Goal: Information Seeking & Learning: Learn about a topic

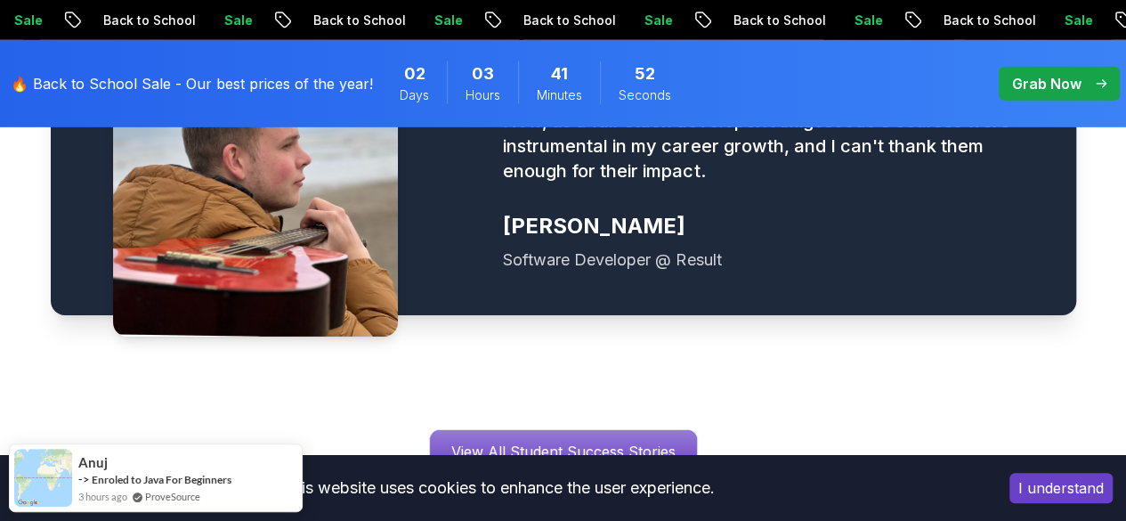
scroll to position [2760, 0]
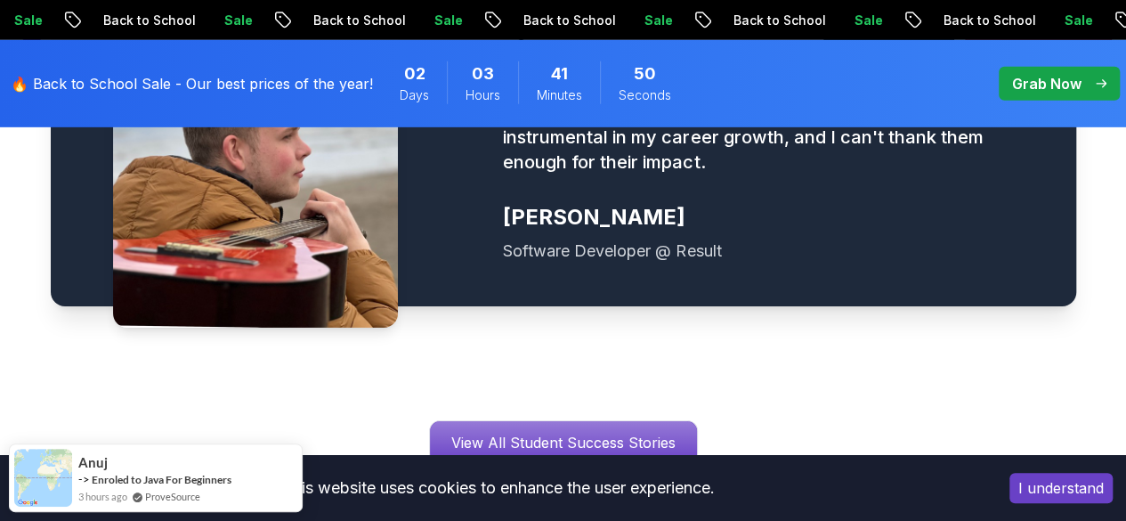
click at [1033, 88] on p "Grab Now" at bounding box center [1046, 83] width 69 height 21
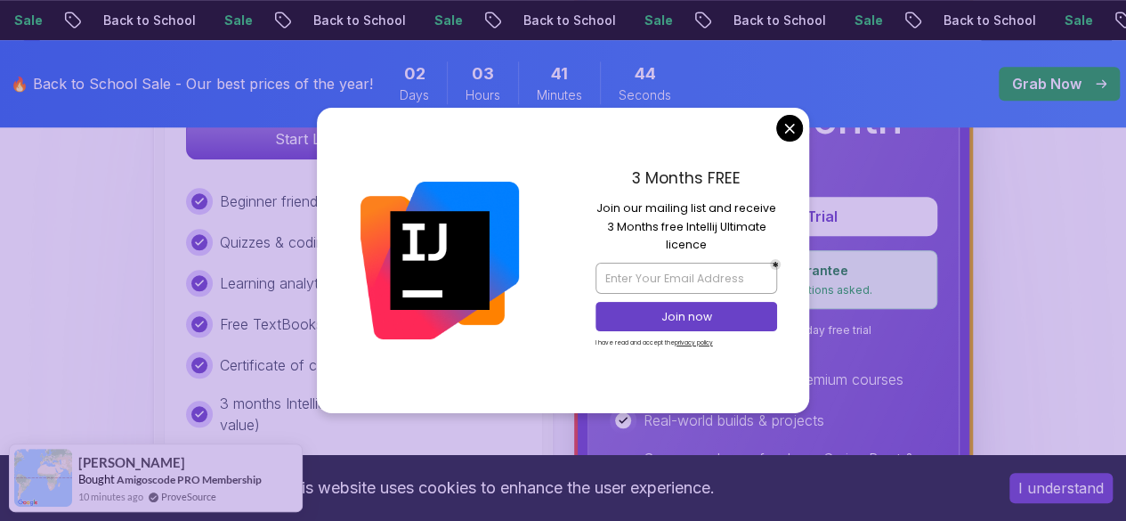
scroll to position [712, 0]
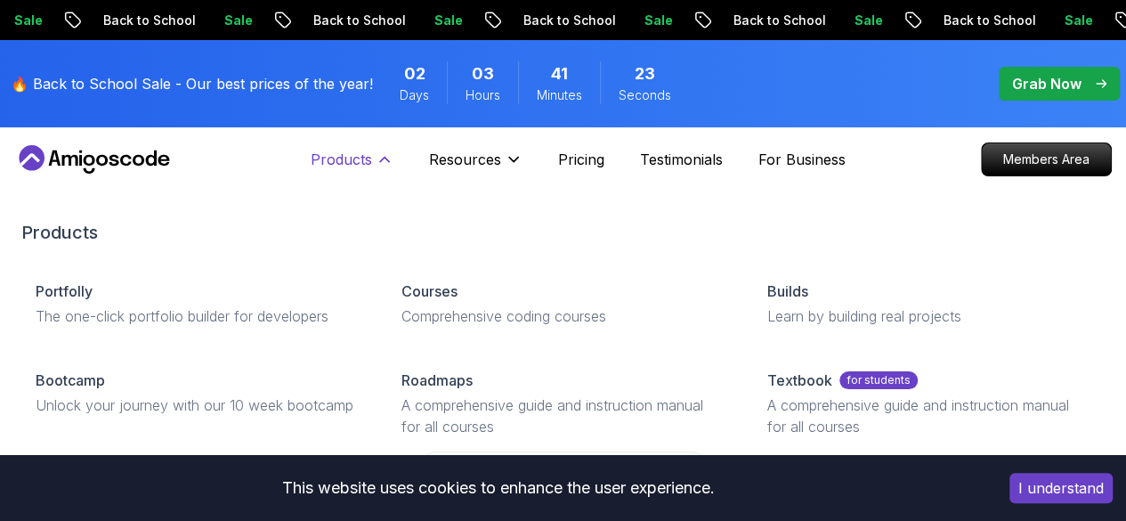
scroll to position [89, 0]
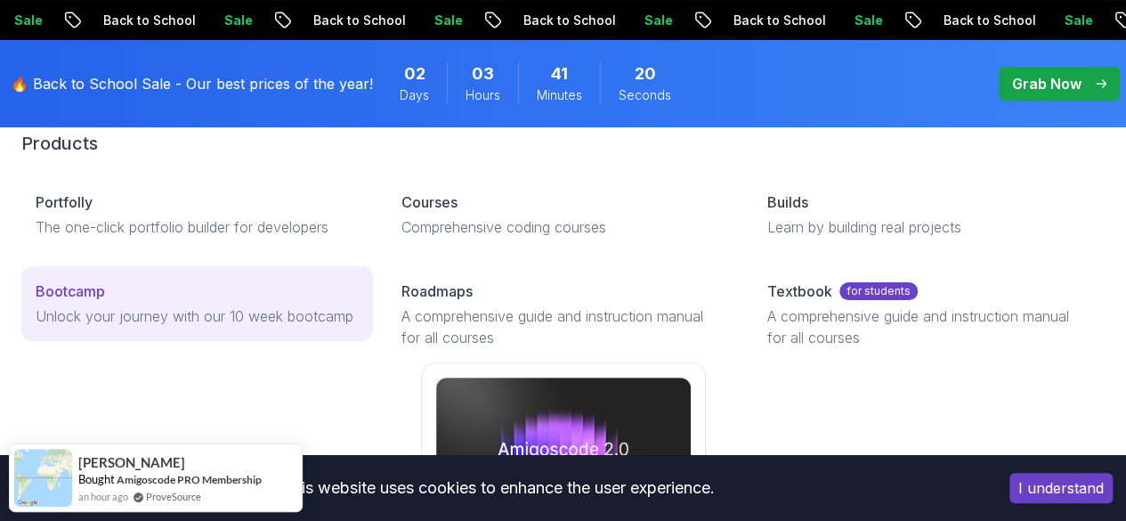
click at [177, 302] on div "Bootcamp" at bounding box center [197, 290] width 323 height 21
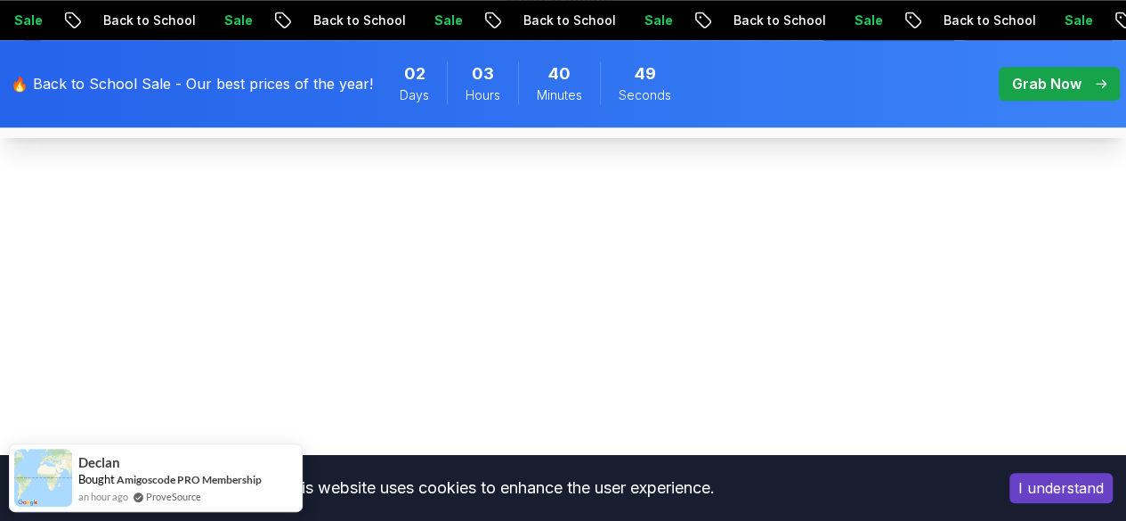
scroll to position [926, 0]
click at [858, 455] on div "This website uses cookies to enhance the user experience. I understand" at bounding box center [563, 488] width 1126 height 66
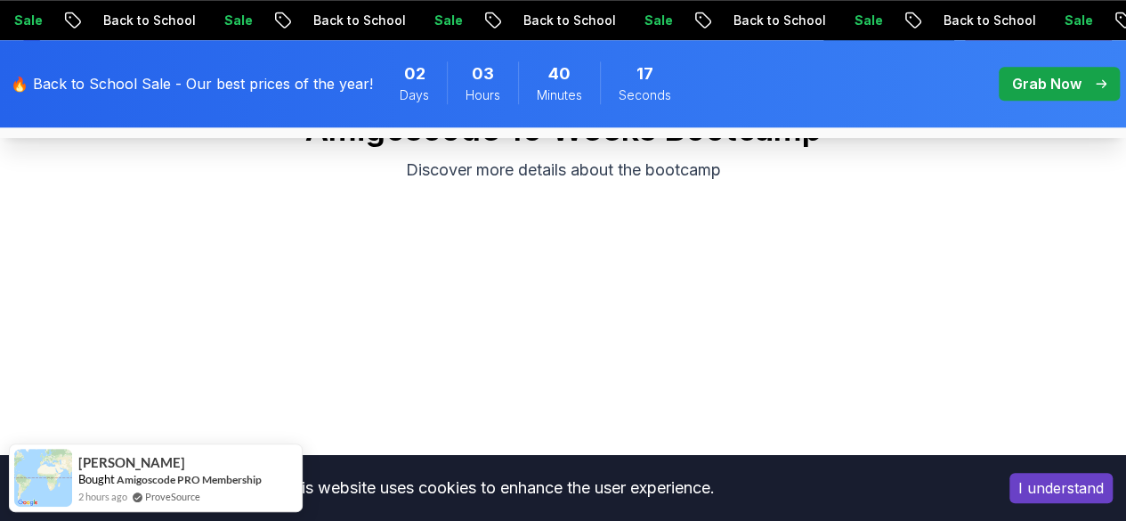
scroll to position [837, 0]
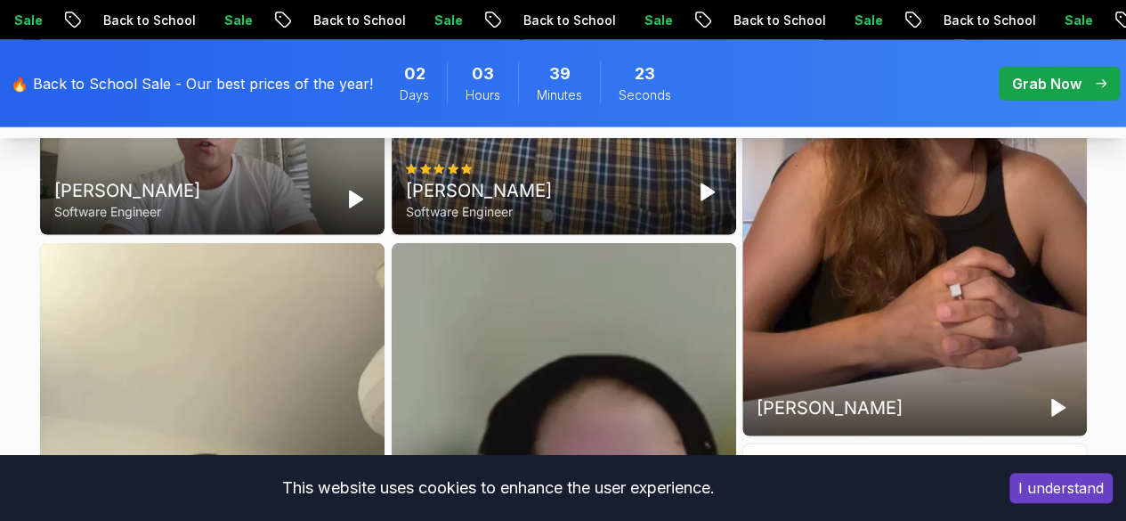
scroll to position [5547, 0]
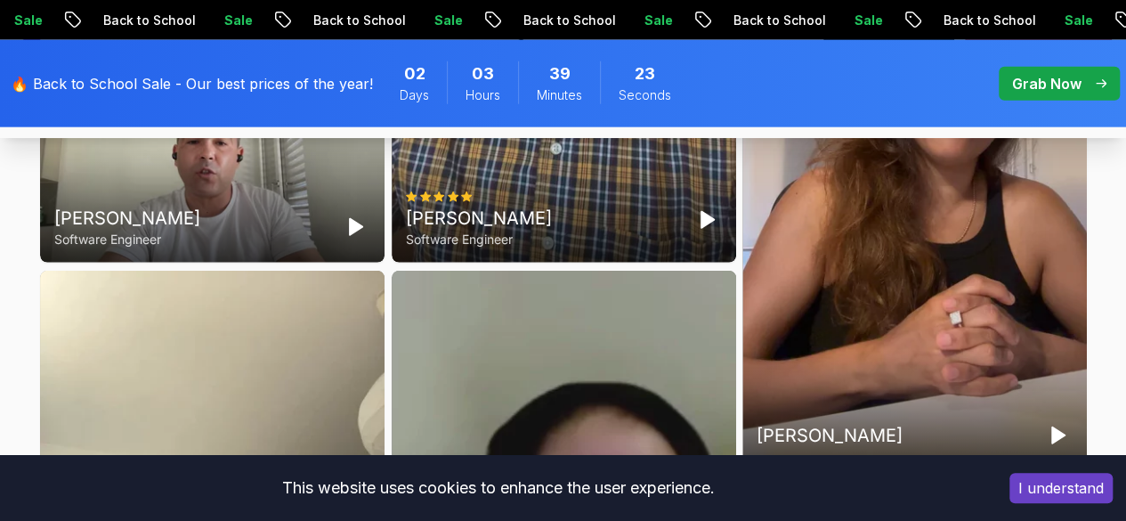
click at [807, 308] on div "[PERSON_NAME]" at bounding box center [914, 158] width 345 height 612
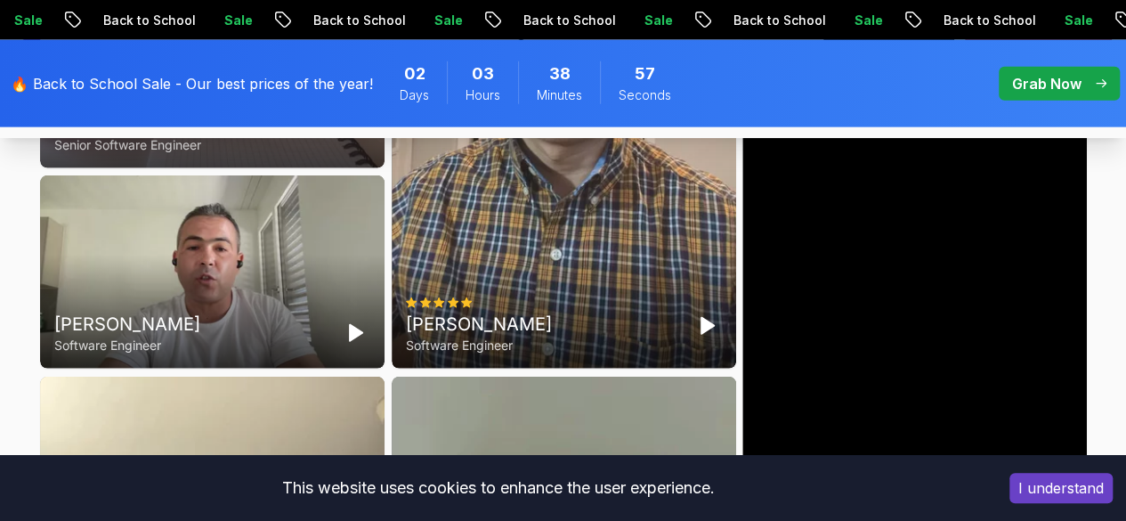
scroll to position [5458, 0]
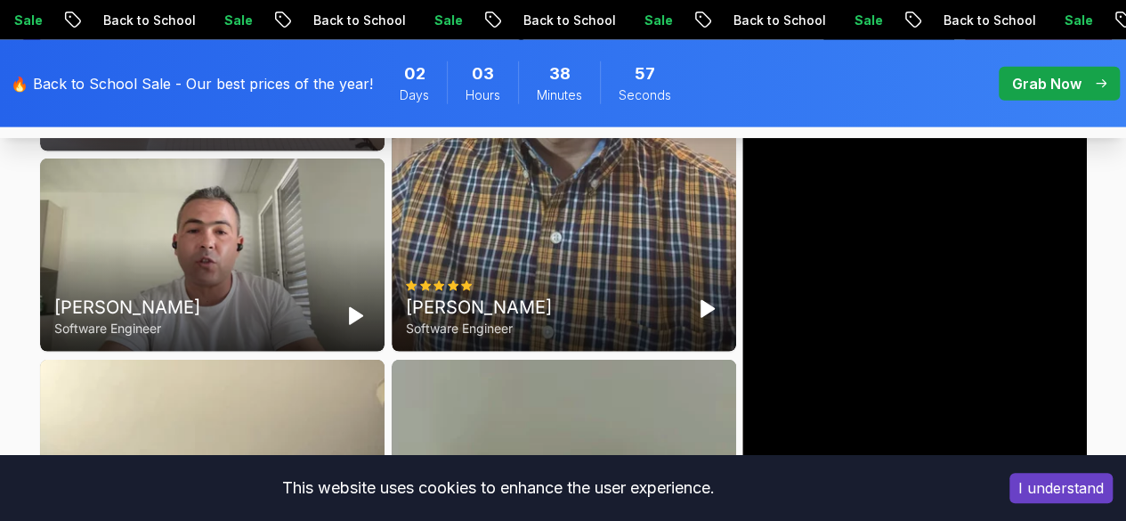
click at [981, 221] on div "[PERSON_NAME]" at bounding box center [914, 247] width 345 height 612
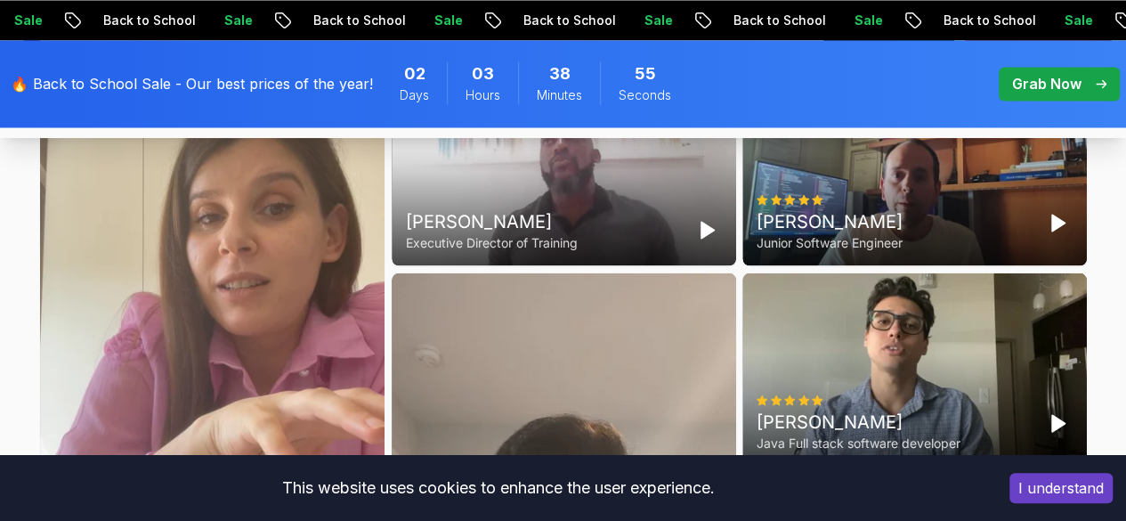
scroll to position [4924, 0]
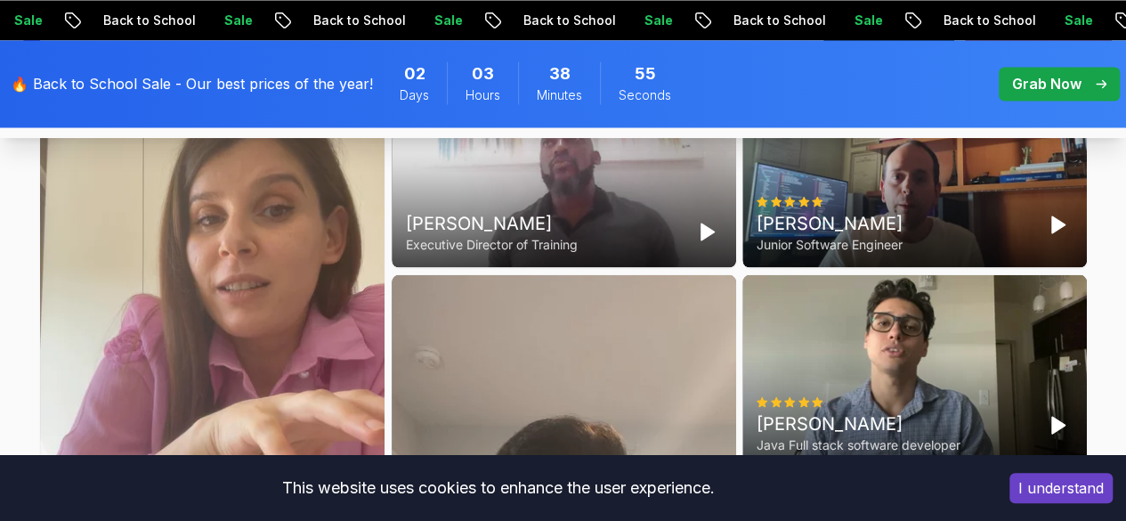
click at [253, 350] on div "Elvira Mjeshtri Senior Software Engineer" at bounding box center [212, 380] width 345 height 612
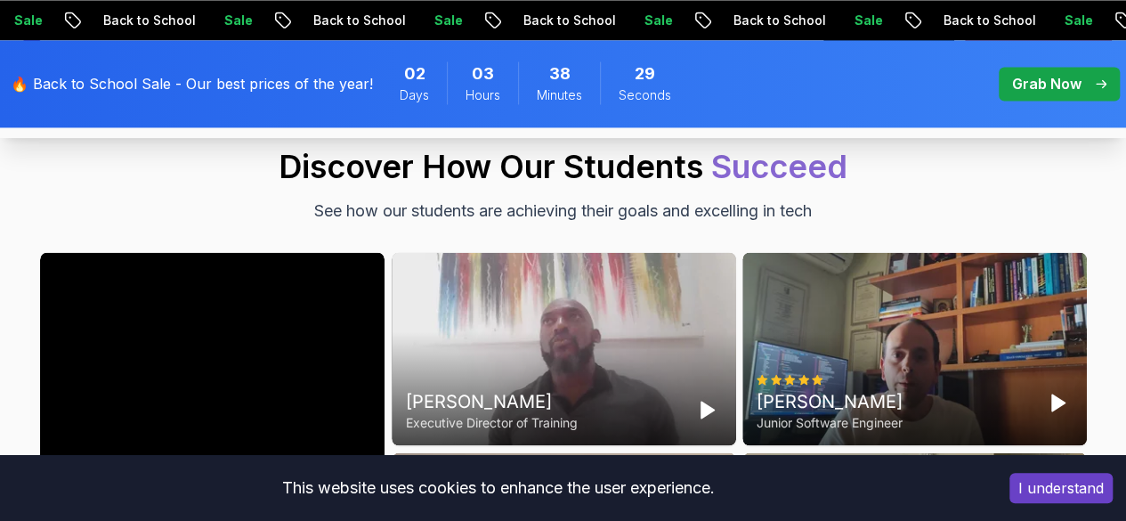
scroll to position [5013, 0]
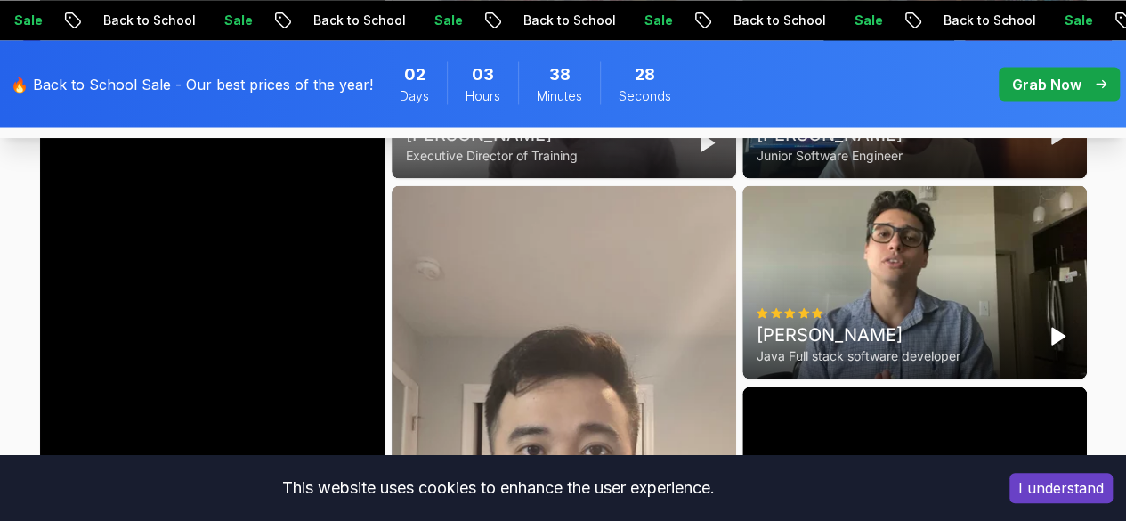
click at [110, 268] on div "Elvira Mjeshtri Senior Software Engineer" at bounding box center [212, 291] width 345 height 612
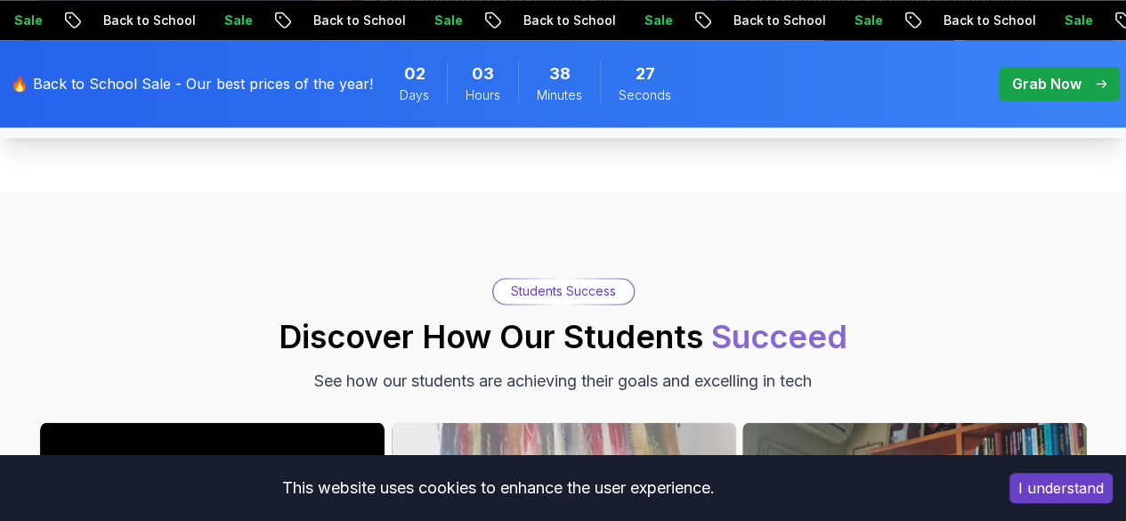
scroll to position [4568, 0]
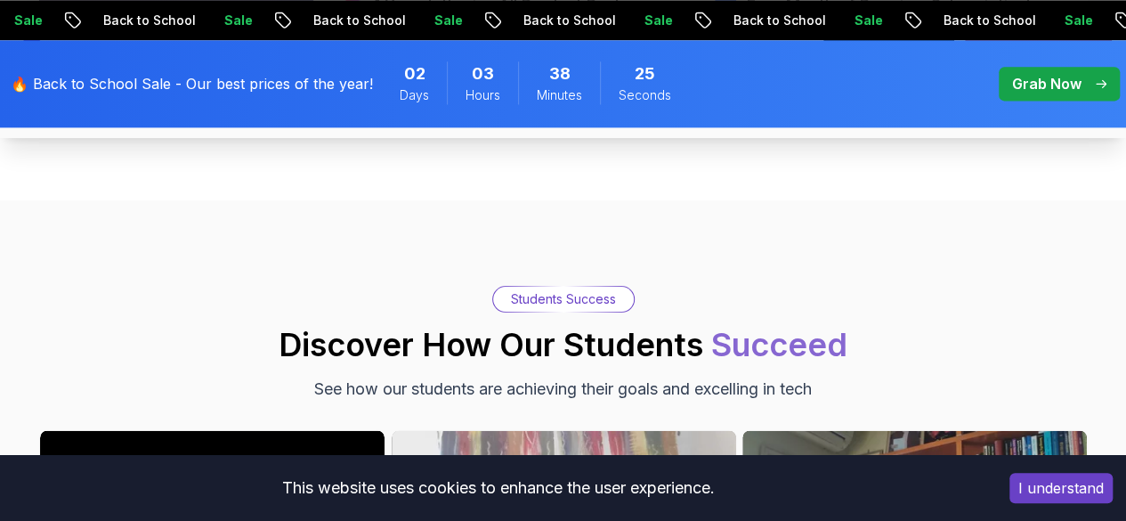
click at [789, 337] on span "Succeed" at bounding box center [779, 344] width 136 height 39
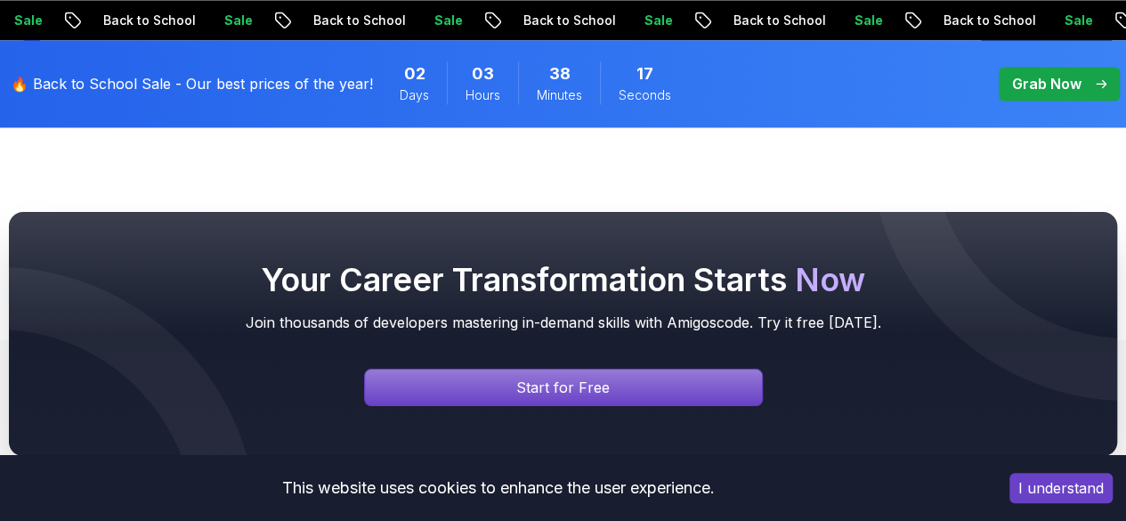
scroll to position [8097, 0]
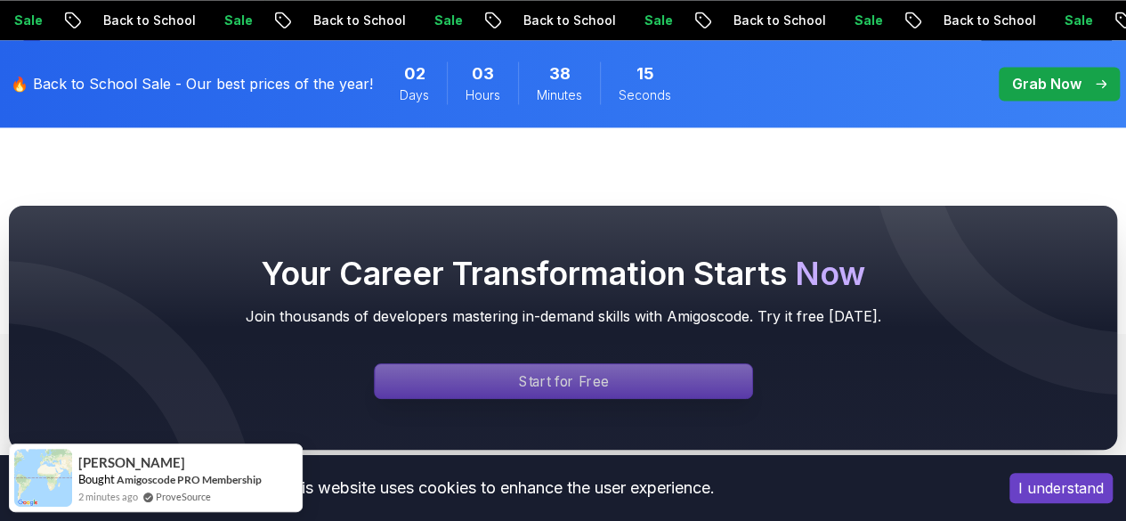
click at [633, 364] on div "Signin page" at bounding box center [563, 381] width 377 height 34
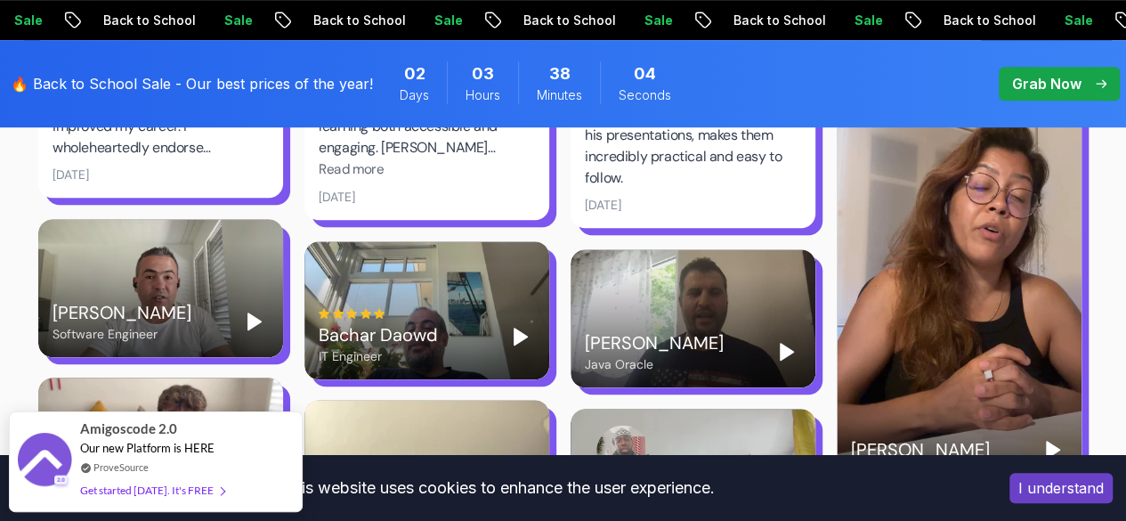
scroll to position [3647, 0]
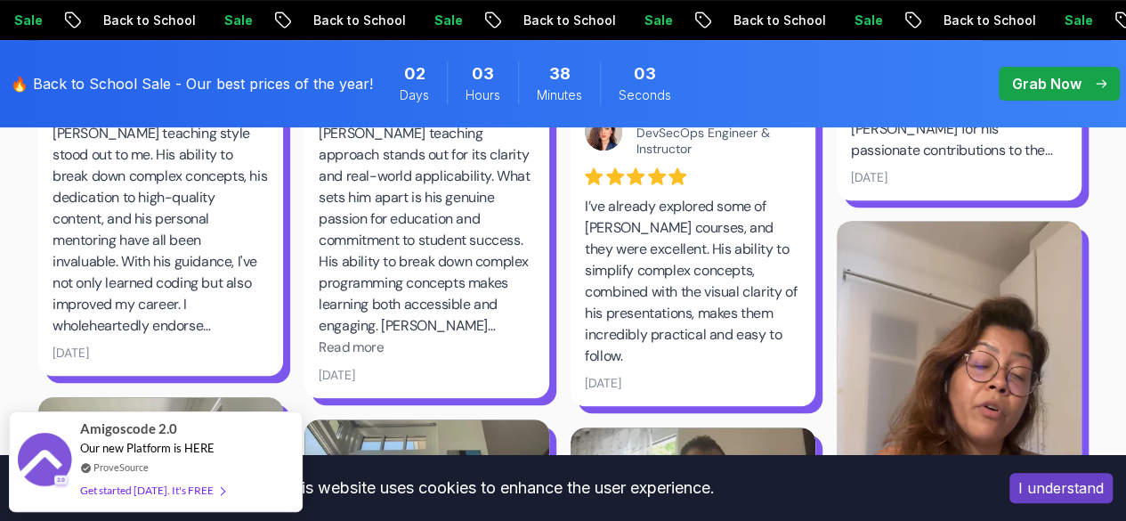
click at [1054, 93] on p "Grab Now" at bounding box center [1046, 83] width 69 height 21
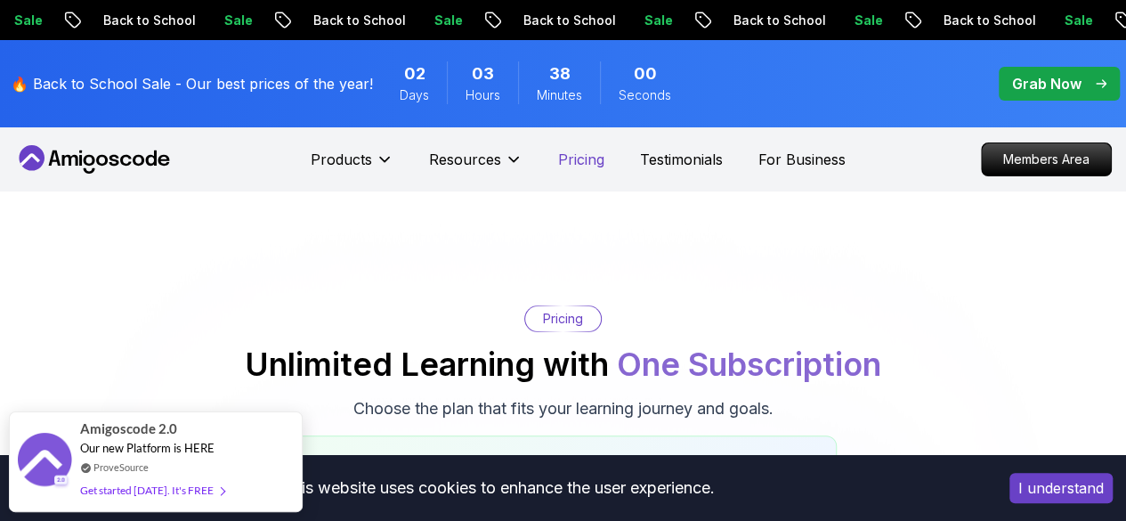
click at [589, 156] on p "Pricing" at bounding box center [581, 159] width 46 height 21
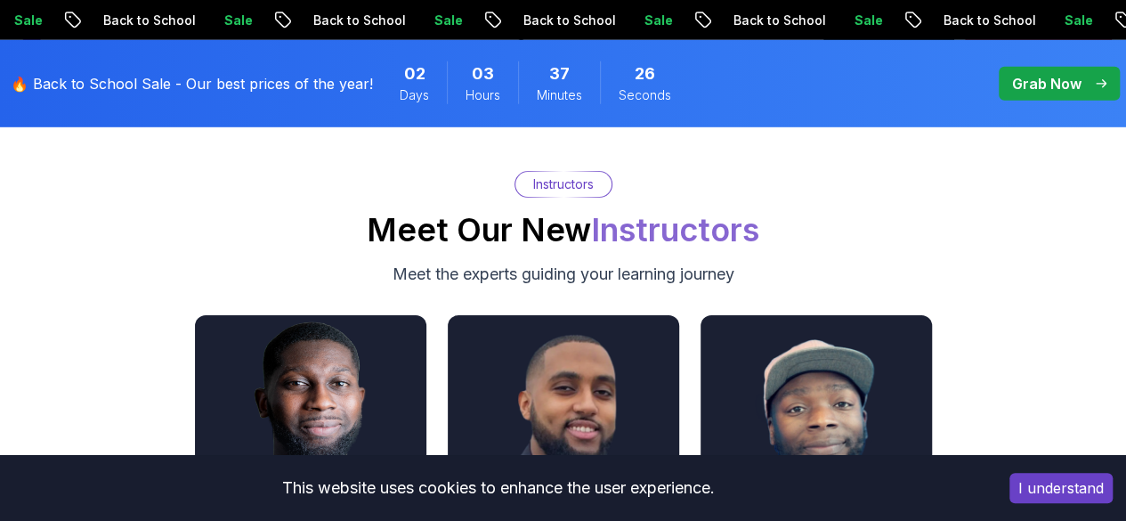
scroll to position [6182, 0]
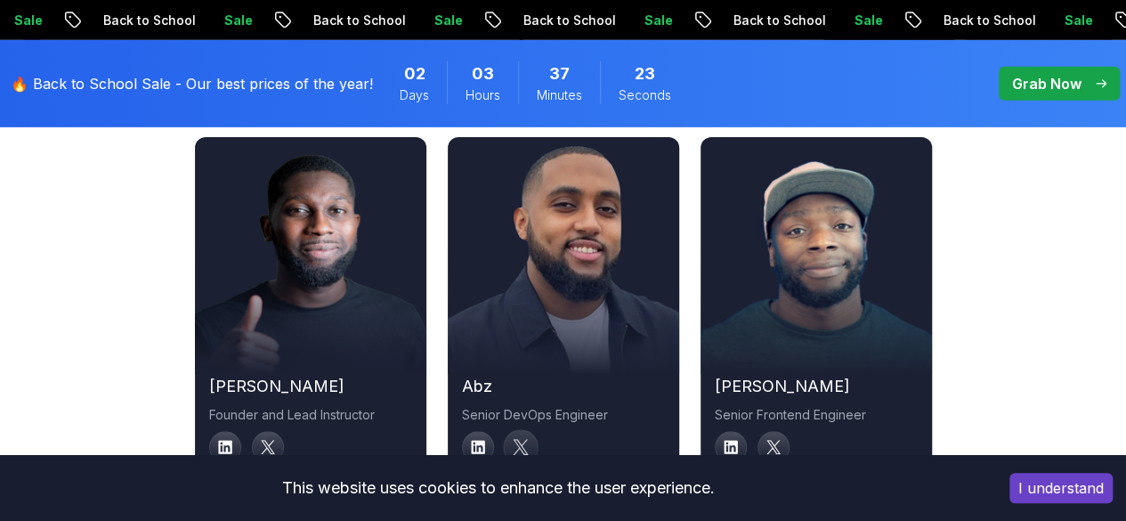
click at [506, 429] on link at bounding box center [521, 447] width 36 height 36
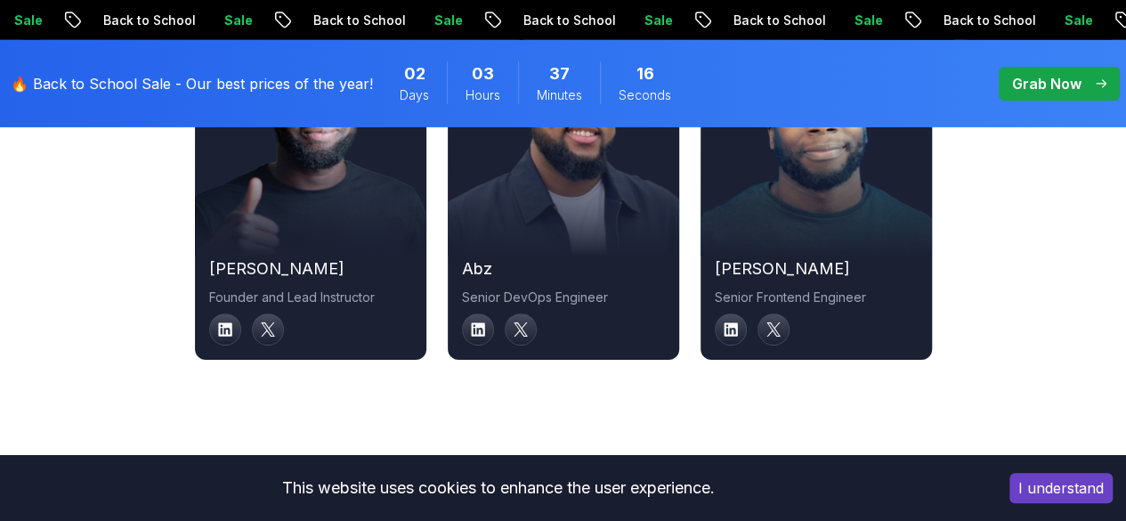
scroll to position [6321, 0]
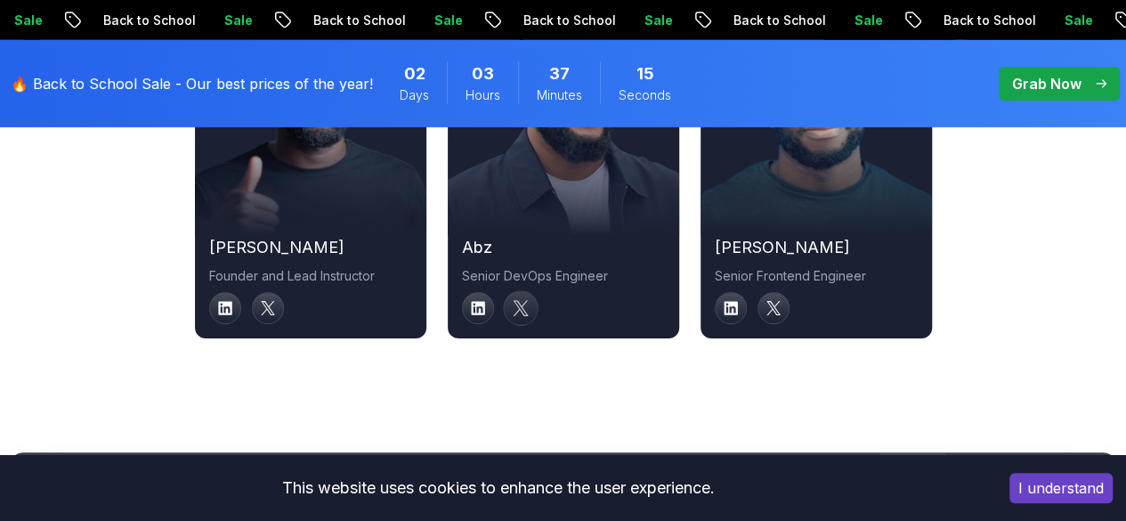
click at [515, 300] on icon at bounding box center [521, 308] width 16 height 16
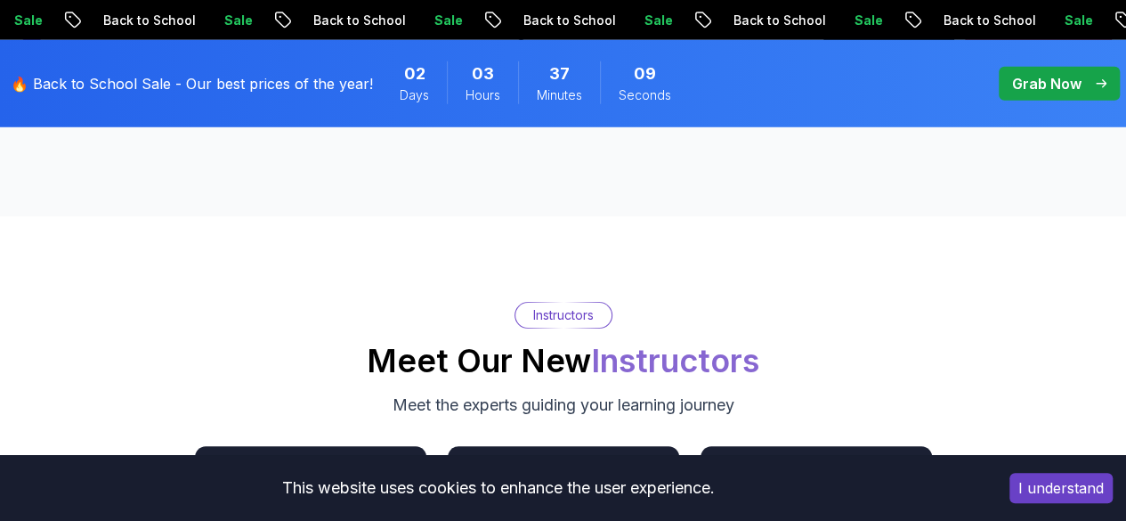
scroll to position [6241, 0]
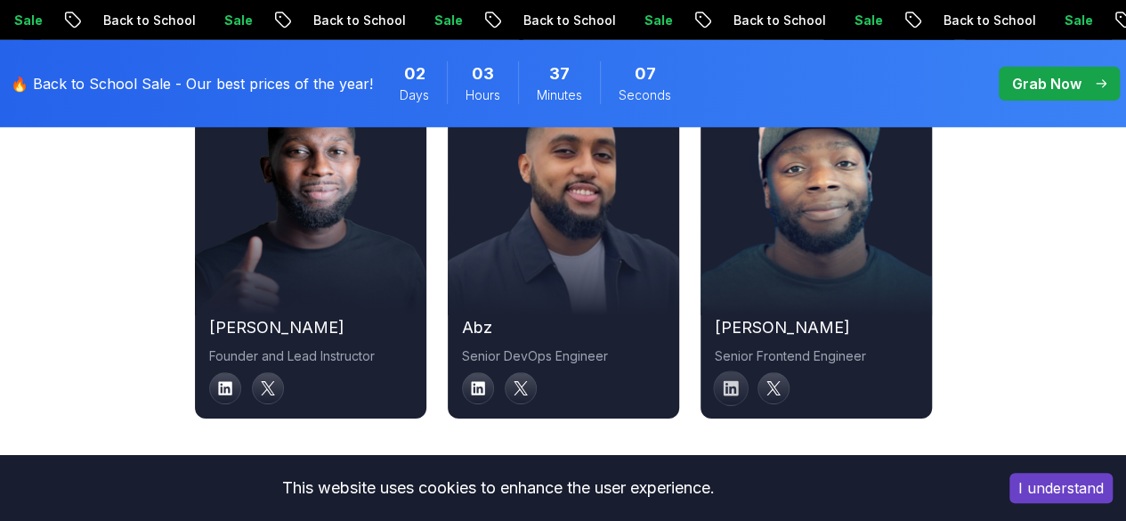
click at [735, 381] on icon at bounding box center [730, 388] width 15 height 15
